Goal: Register for event/course

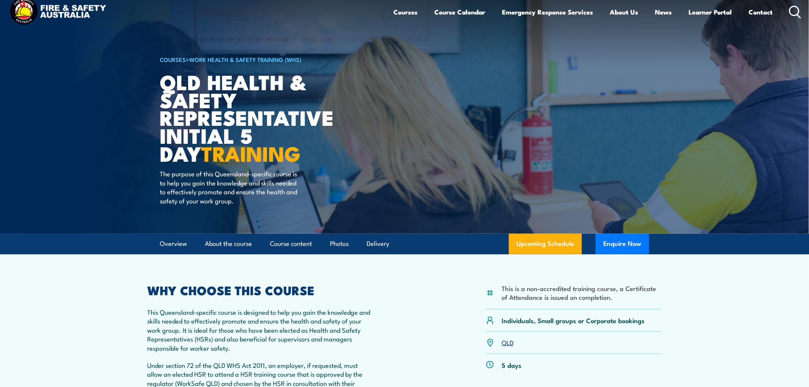
scroll to position [42, 0]
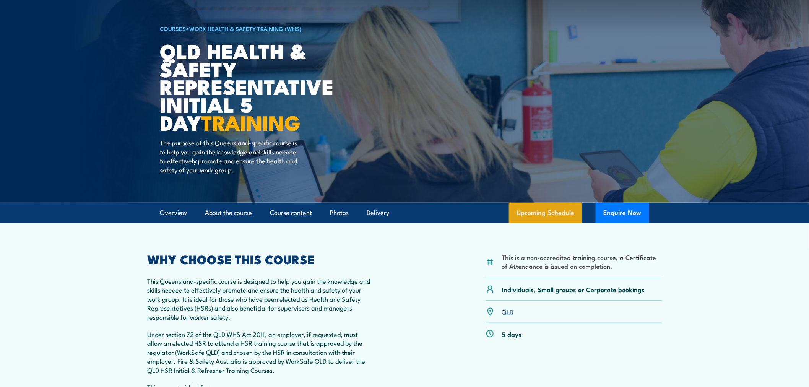
click at [519, 217] on link "Upcoming Schedule" at bounding box center [545, 213] width 73 height 21
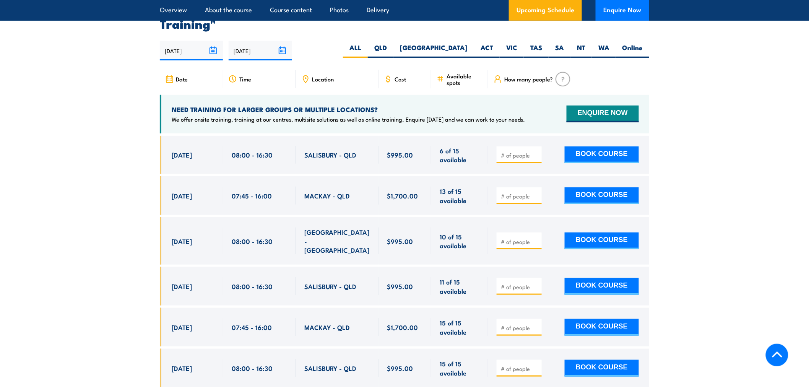
scroll to position [1363, 0]
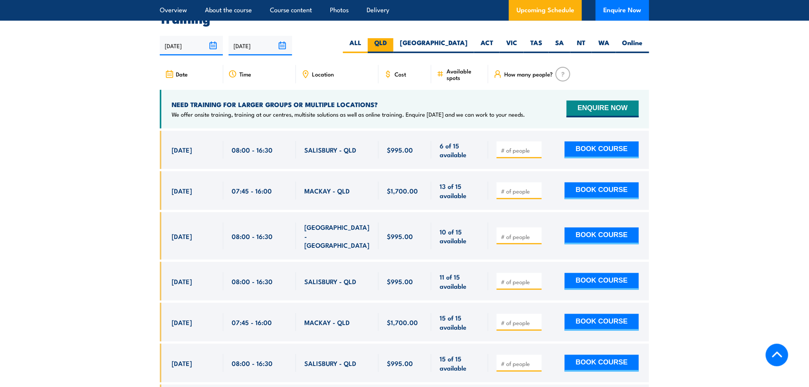
click at [394, 39] on label "QLD" at bounding box center [381, 45] width 26 height 15
click at [392, 39] on input "QLD" at bounding box center [389, 40] width 5 height 5
radio input "true"
click at [394, 39] on label "QLD" at bounding box center [381, 45] width 26 height 15
click at [392, 39] on input "QLD" at bounding box center [389, 40] width 5 height 5
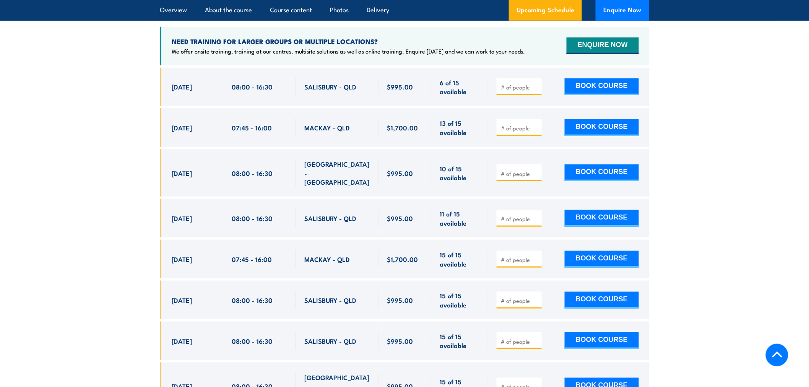
scroll to position [1427, 0]
